Goal: Task Accomplishment & Management: Complete application form

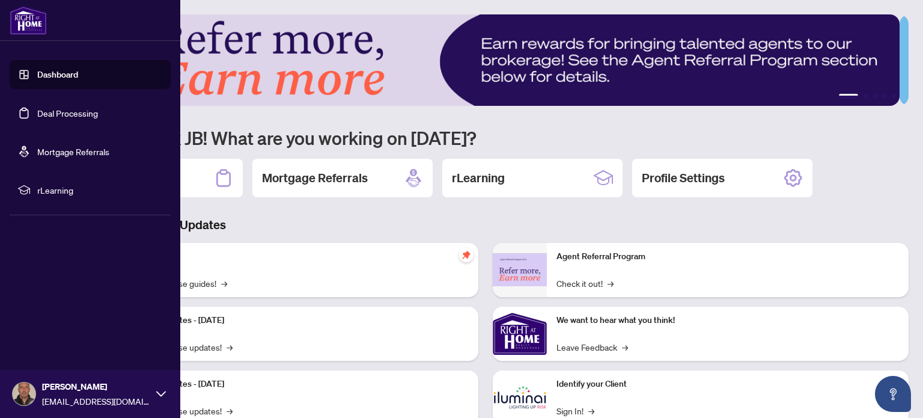
click at [50, 112] on link "Deal Processing" at bounding box center [67, 113] width 61 height 11
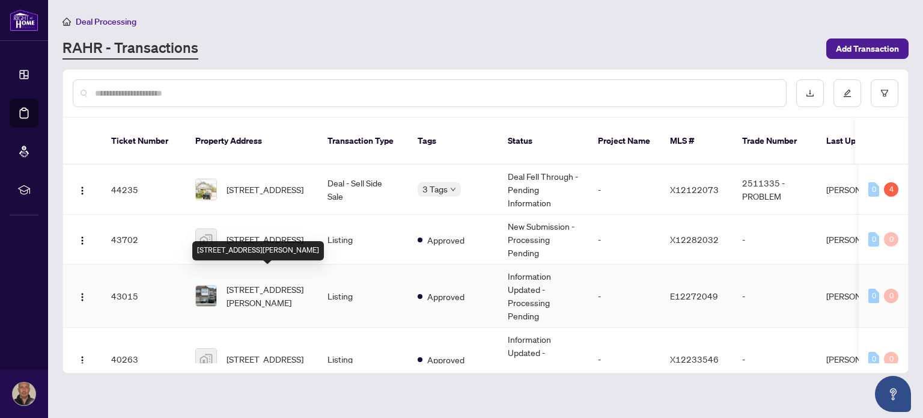
click at [252, 283] on span "[STREET_ADDRESS][PERSON_NAME]" at bounding box center [268, 296] width 82 height 26
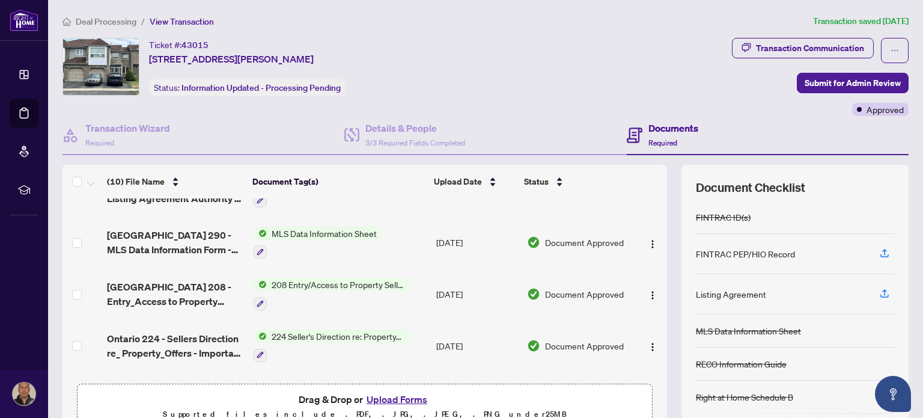
scroll to position [180, 0]
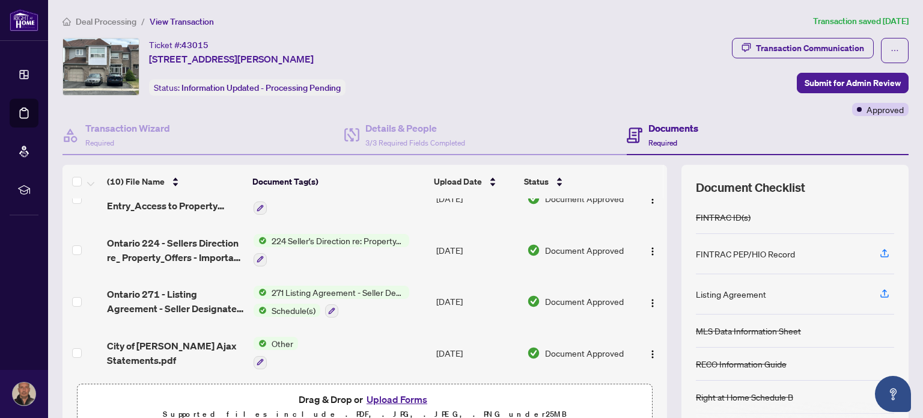
click at [397, 400] on button "Upload Forms" at bounding box center [397, 399] width 68 height 16
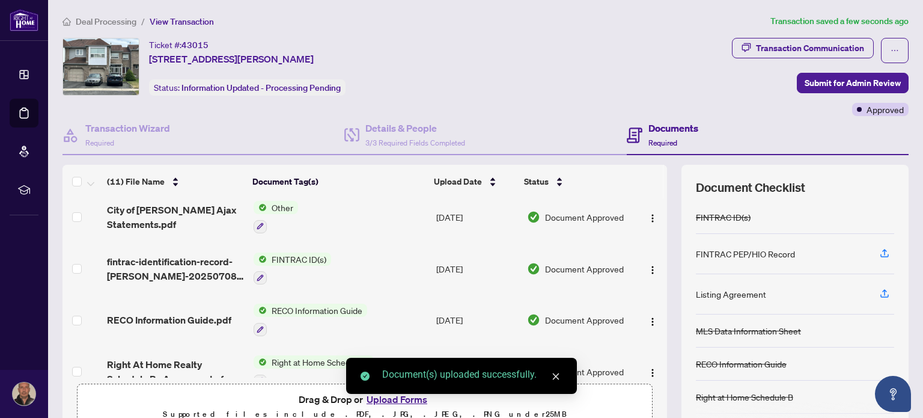
scroll to position [379, 0]
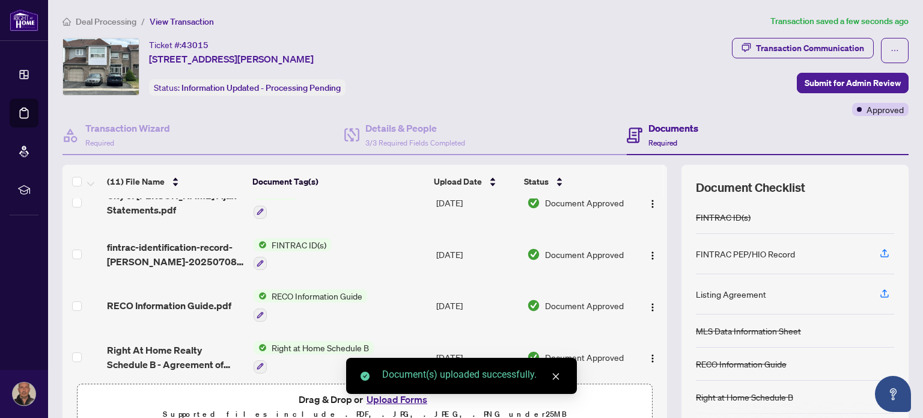
click at [558, 377] on icon "close" at bounding box center [556, 376] width 8 height 8
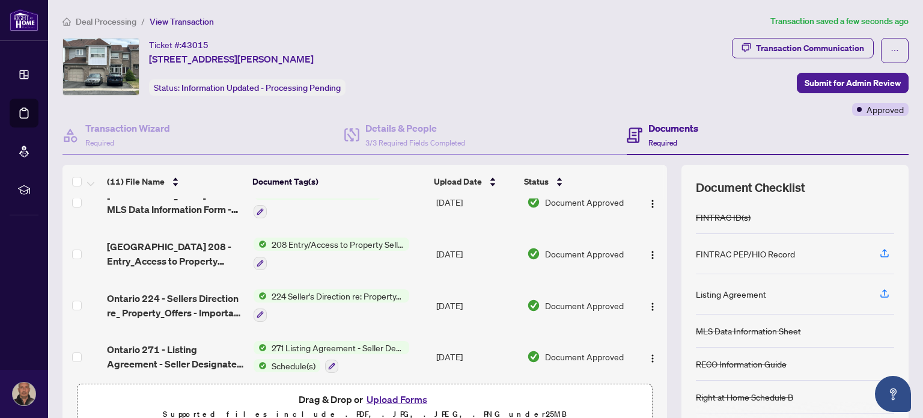
scroll to position [0, 0]
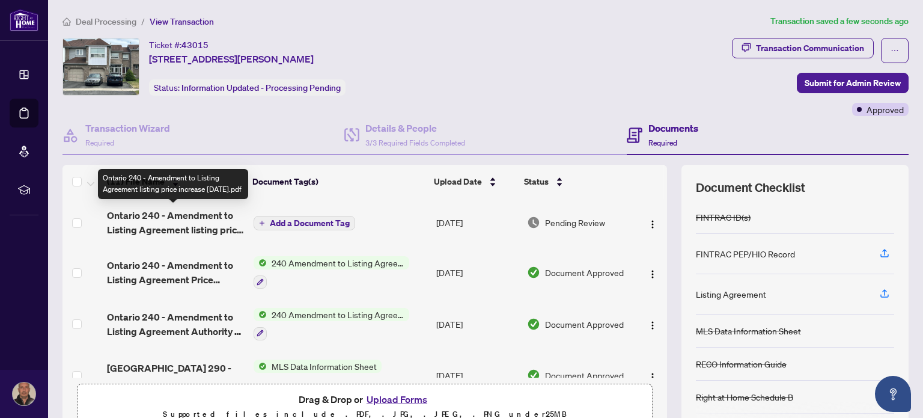
click at [160, 217] on span "Ontario 240 - Amendment to Listing Agreement listing price increase [DATE].pdf" at bounding box center [175, 222] width 136 height 29
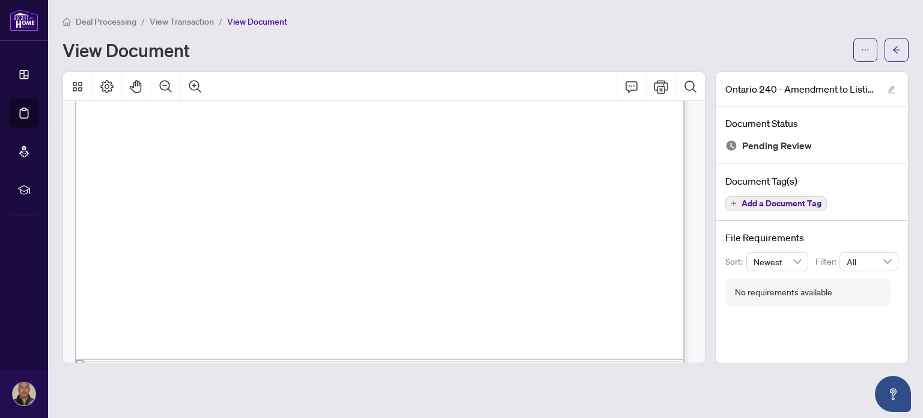
scroll to position [551, 0]
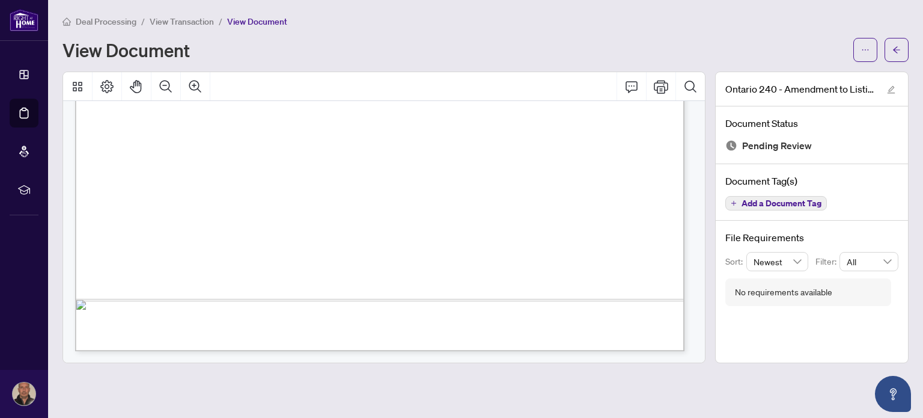
click at [796, 201] on span "Add a Document Tag" at bounding box center [782, 203] width 80 height 8
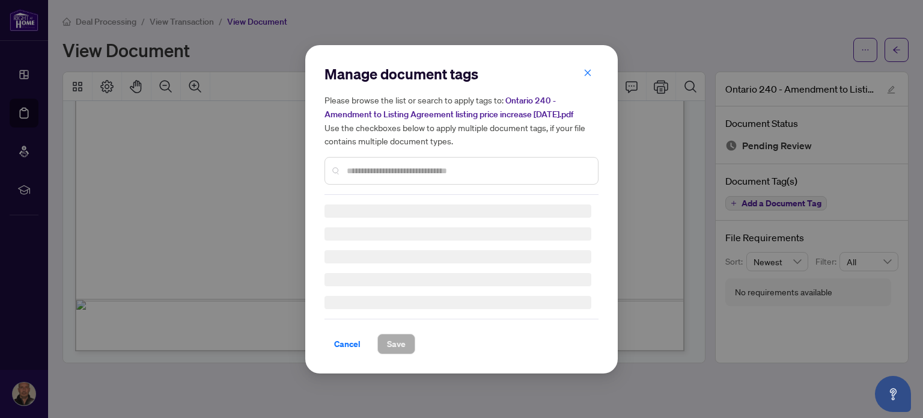
click at [402, 166] on input "text" at bounding box center [468, 170] width 242 height 13
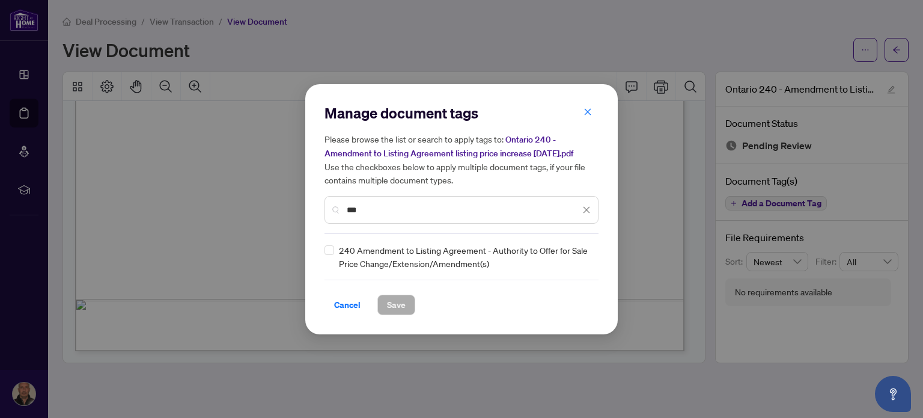
type input "***"
click at [335, 249] on div "240 Amendment to Listing Agreement - Authority to Offer for Sale Price Change/E…" at bounding box center [458, 256] width 267 height 26
click at [396, 301] on span "Save" at bounding box center [396, 304] width 19 height 19
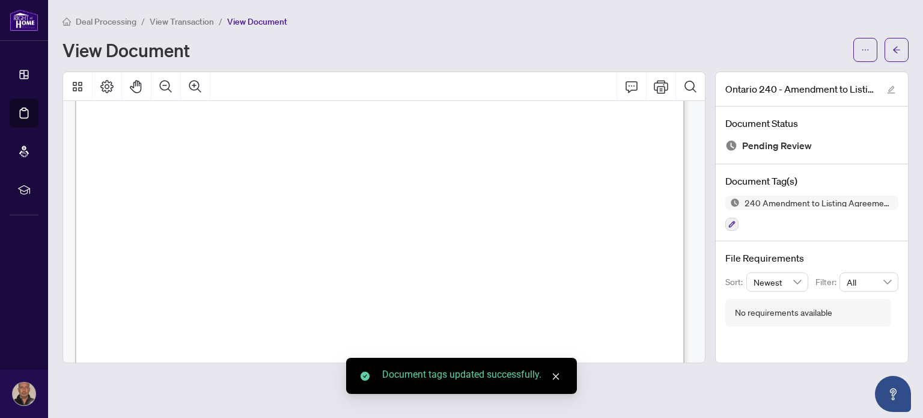
scroll to position [0, 0]
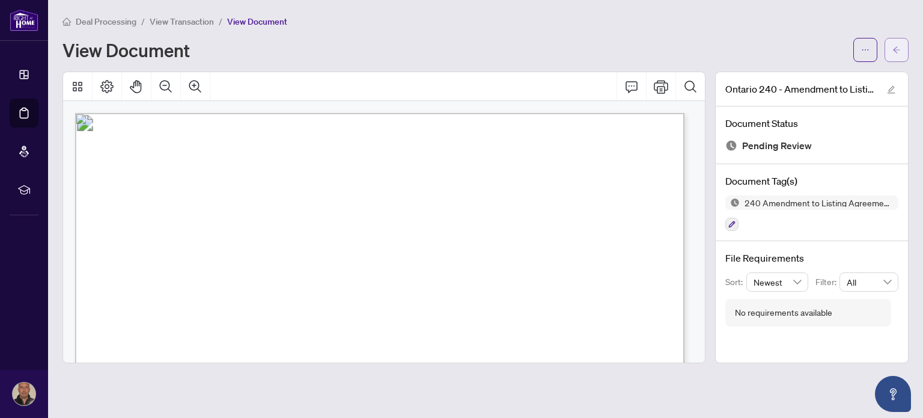
click at [900, 49] on icon "arrow-left" at bounding box center [897, 50] width 8 height 8
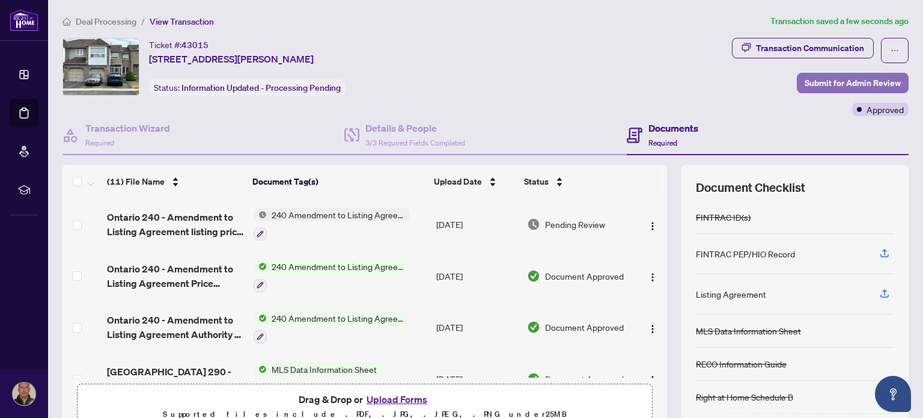
click at [870, 81] on span "Submit for Admin Review" at bounding box center [853, 82] width 96 height 19
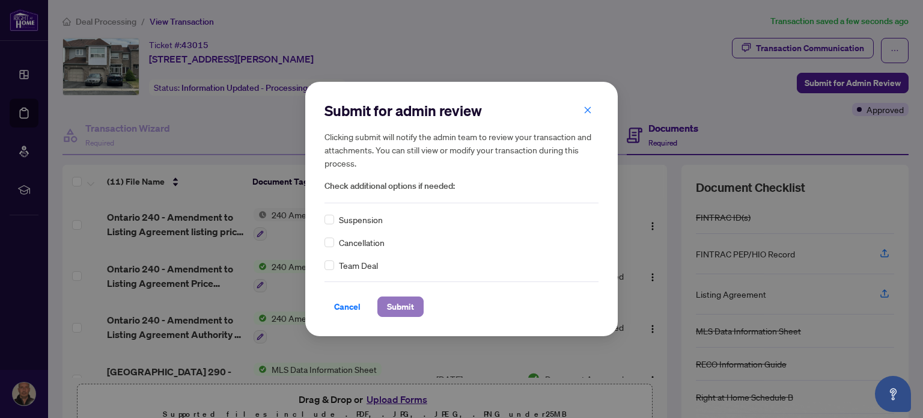
click at [391, 305] on span "Submit" at bounding box center [400, 306] width 27 height 19
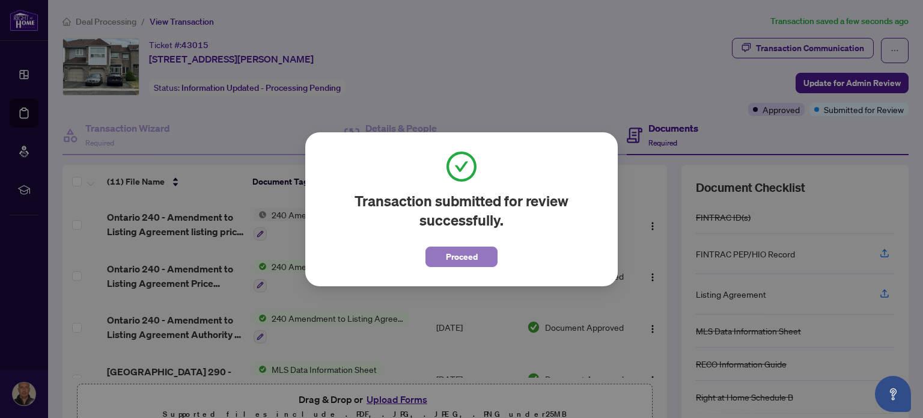
click at [473, 263] on span "Proceed" at bounding box center [462, 256] width 32 height 19
